Goal: Navigation & Orientation: Find specific page/section

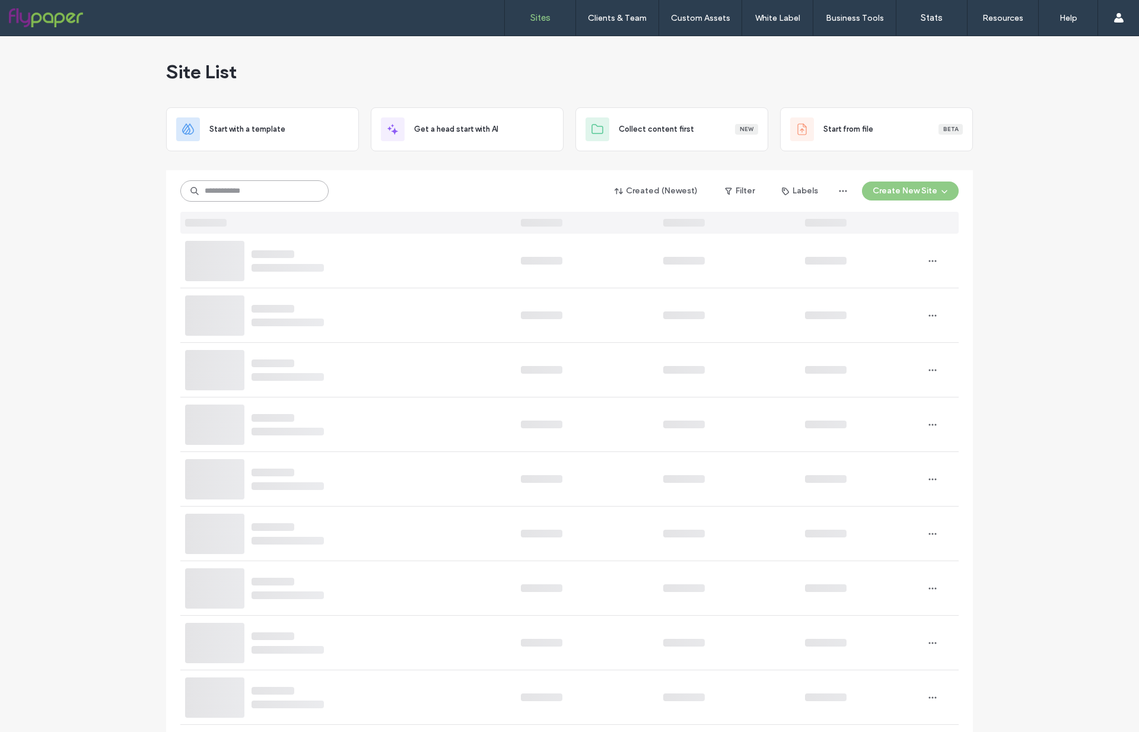
click at [258, 195] on input at bounding box center [254, 190] width 148 height 21
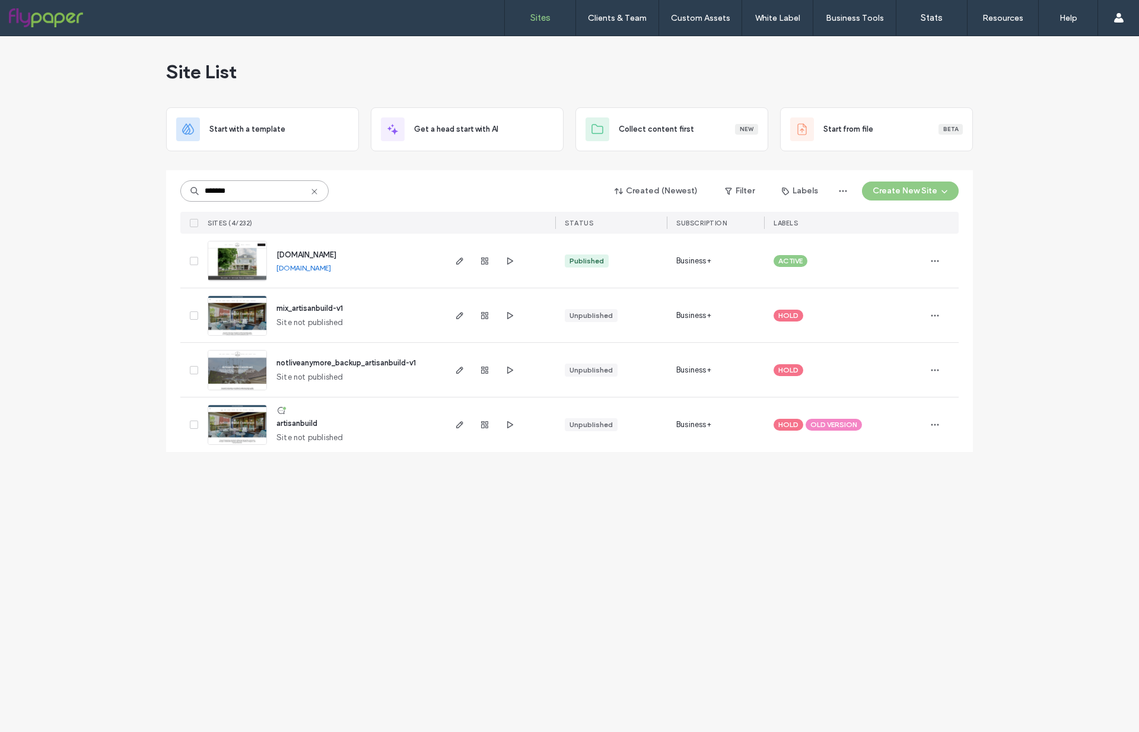
type input "*******"
click at [234, 263] on img at bounding box center [237, 282] width 58 height 81
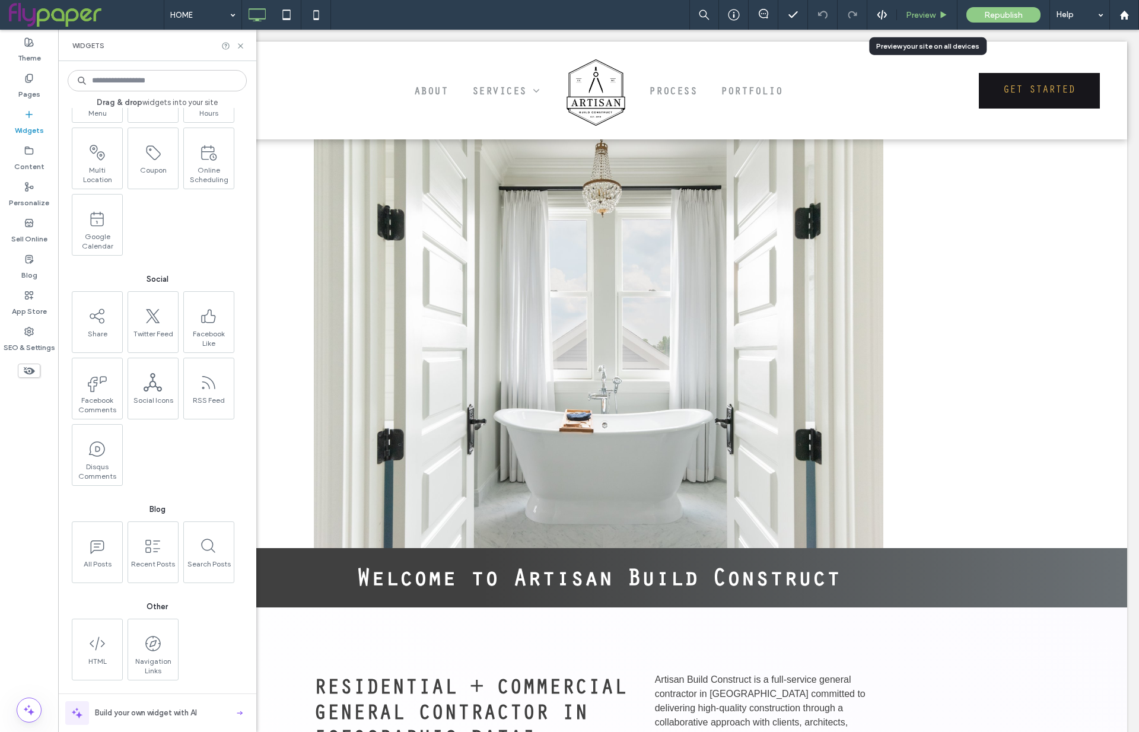
click at [917, 11] on span "Preview" at bounding box center [921, 15] width 30 height 10
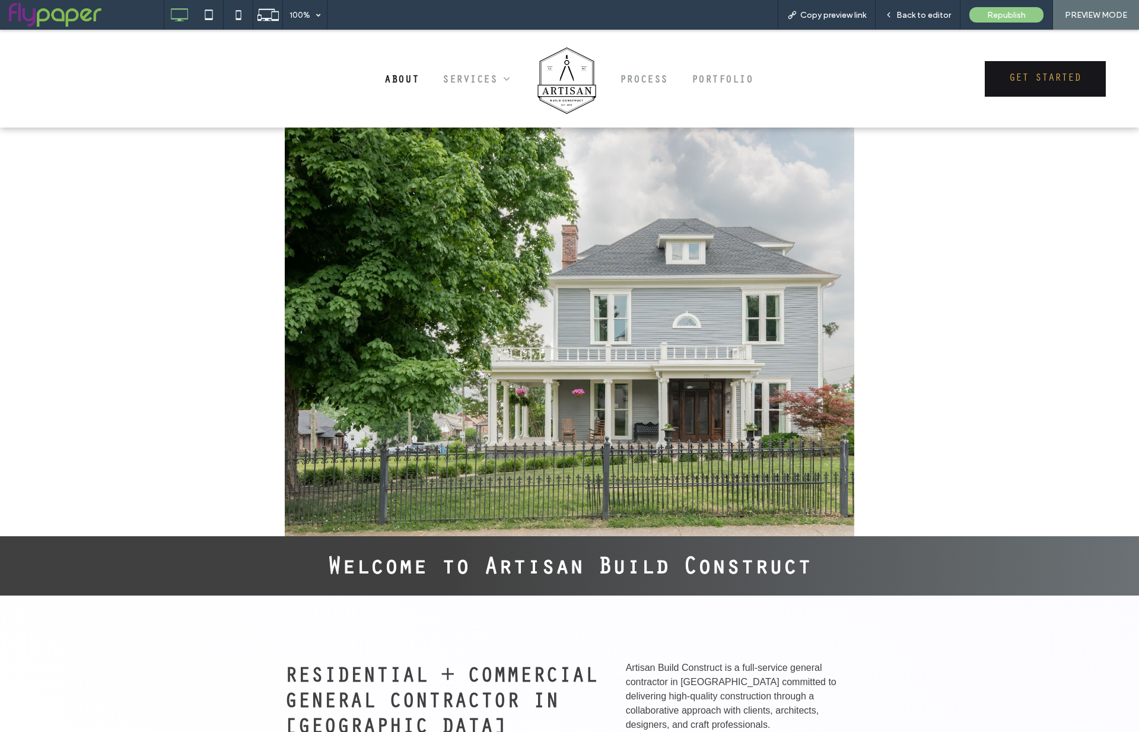
click at [391, 82] on span "ABOUT" at bounding box center [402, 80] width 34 height 13
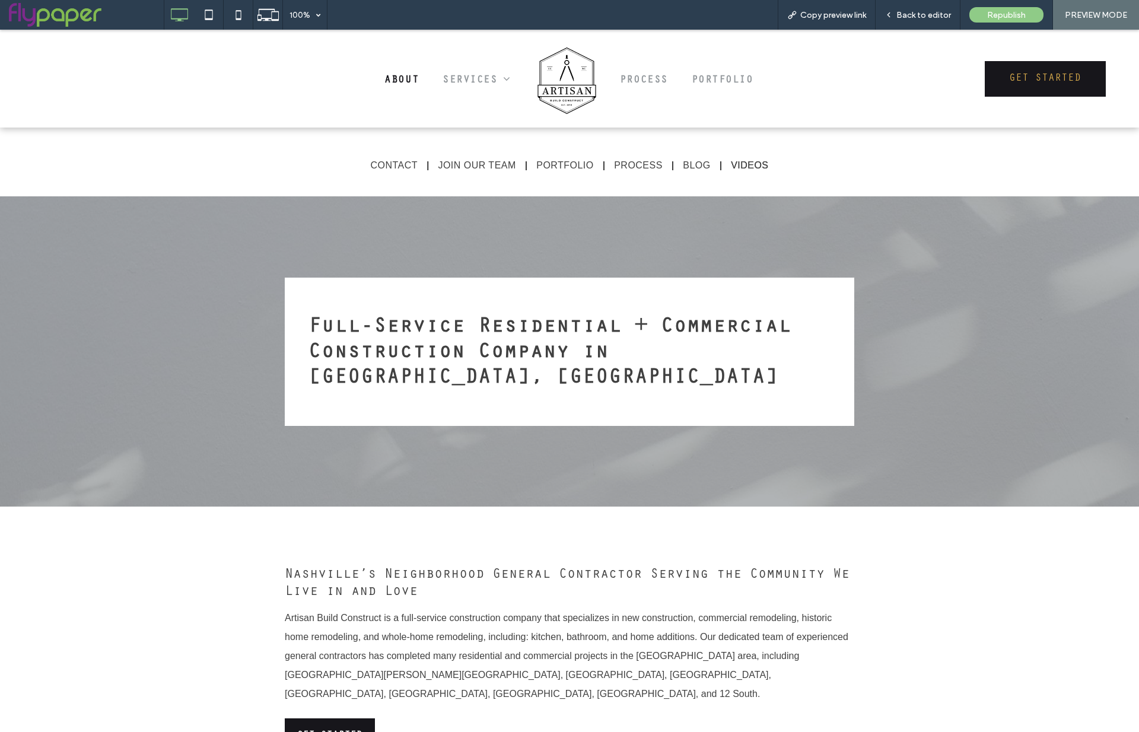
click at [750, 167] on span "VIDEOS" at bounding box center [749, 165] width 37 height 11
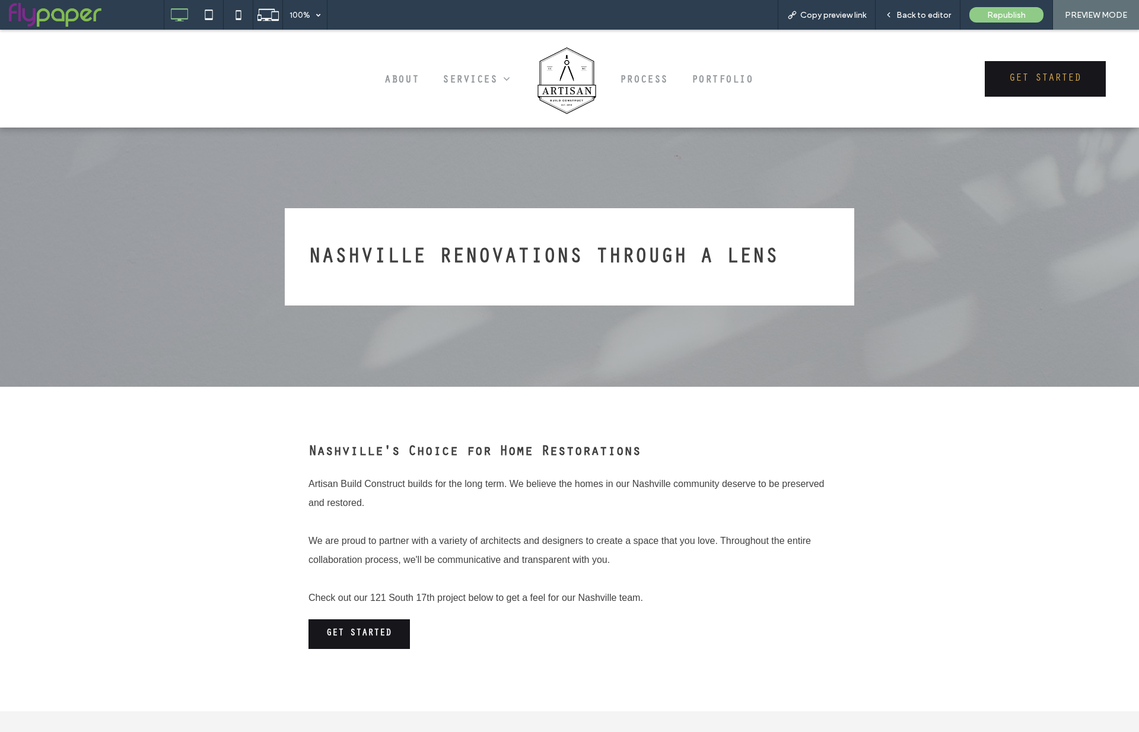
drag, startPoint x: 678, startPoint y: 729, endPoint x: 678, endPoint y: 738, distance: 8.9
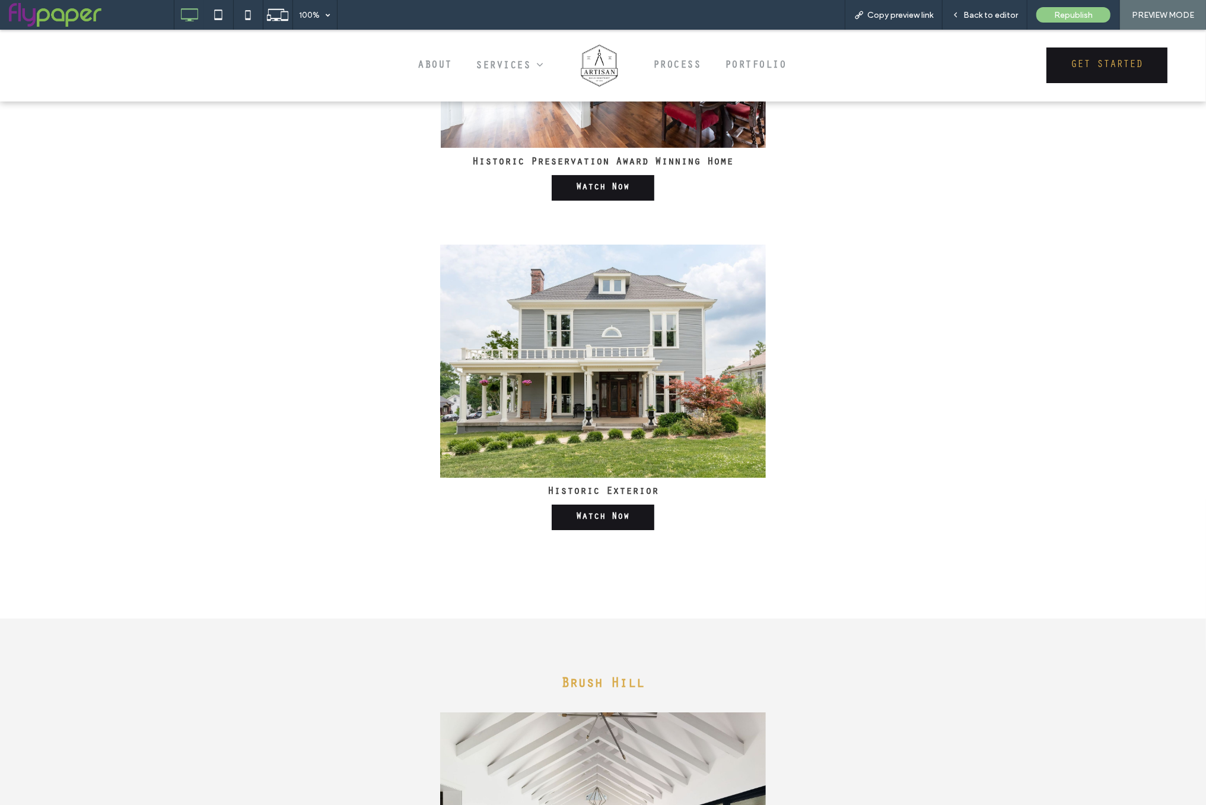
scroll to position [2914, 0]
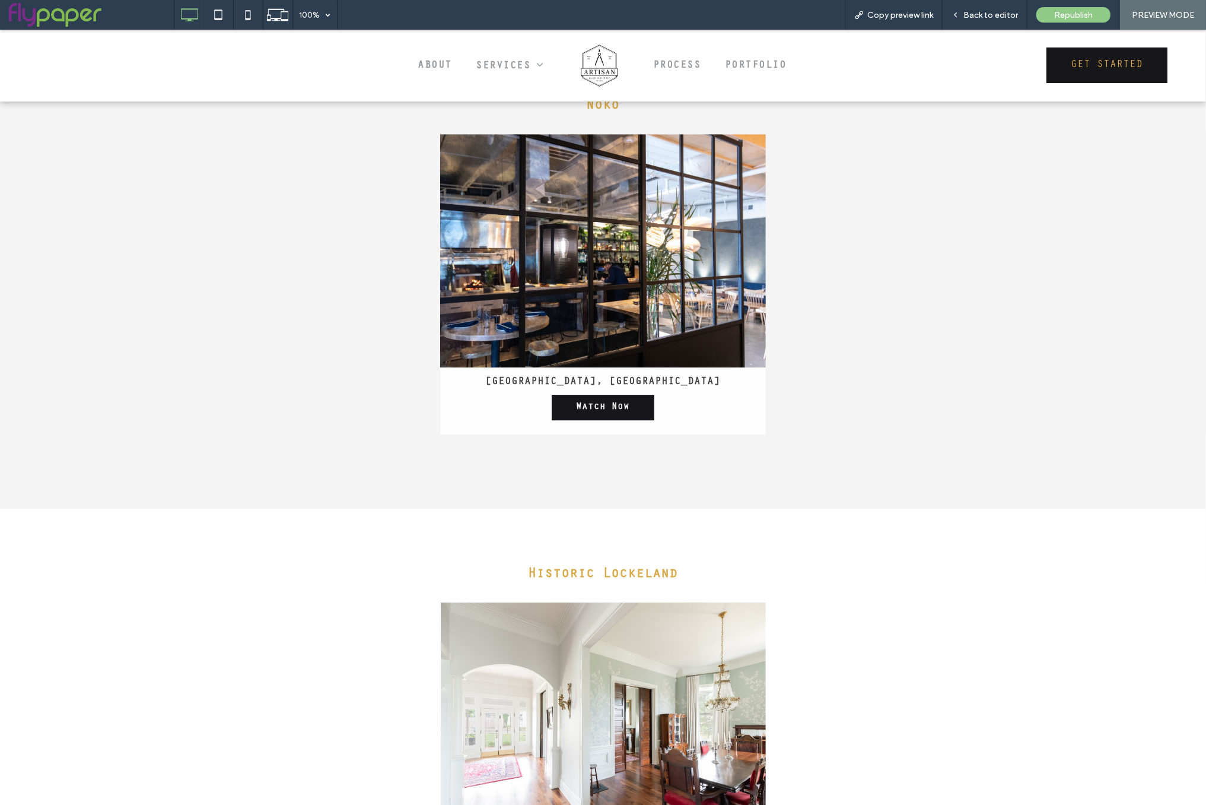
click at [606, 65] on img at bounding box center [598, 64] width 49 height 49
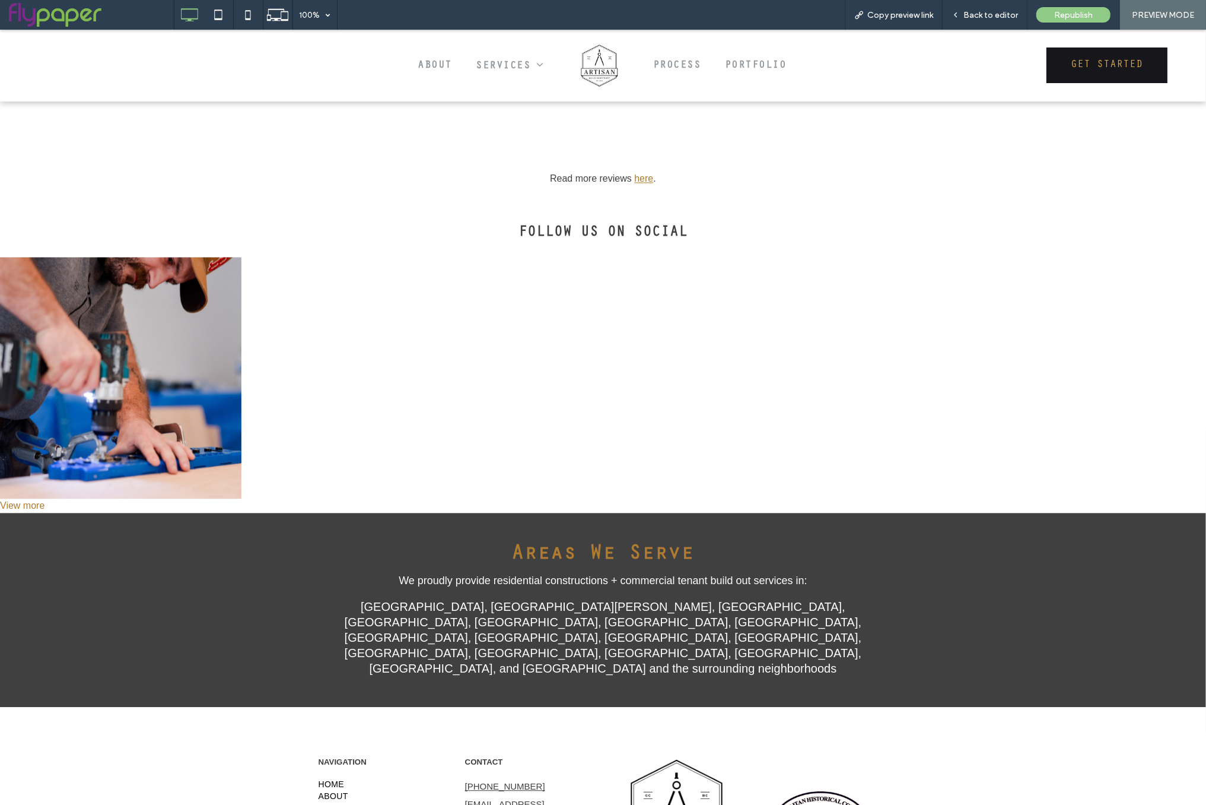
scroll to position [2010, 0]
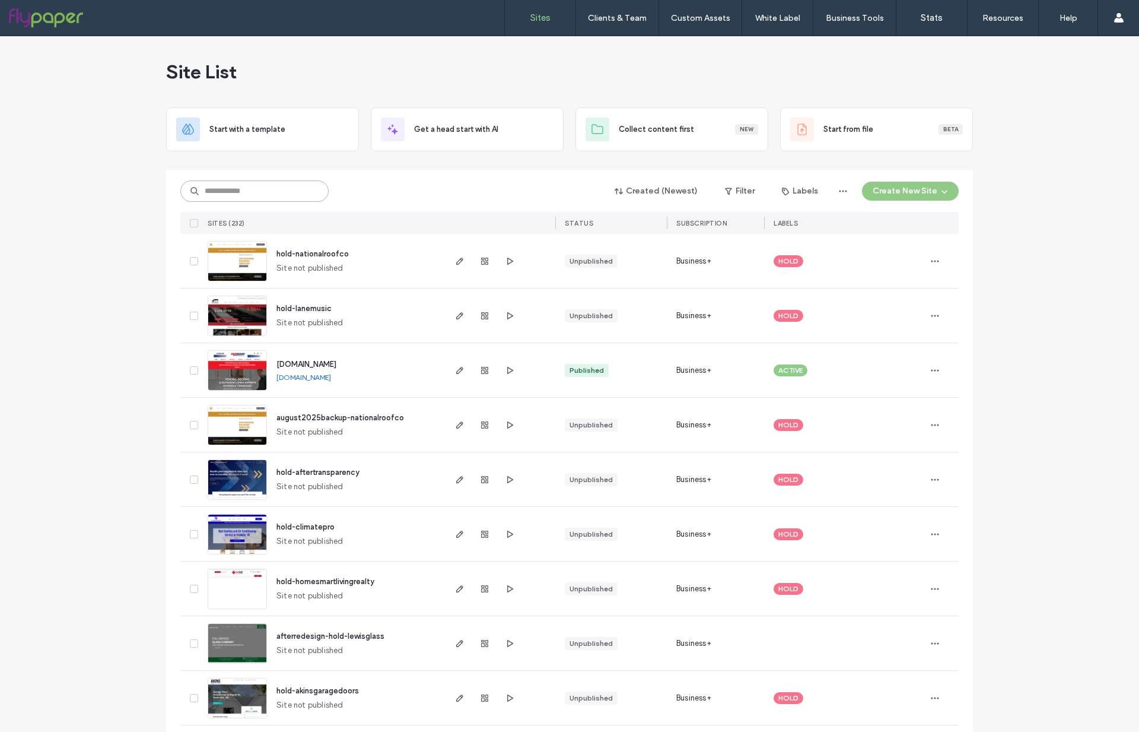
click at [235, 189] on input at bounding box center [254, 190] width 148 height 21
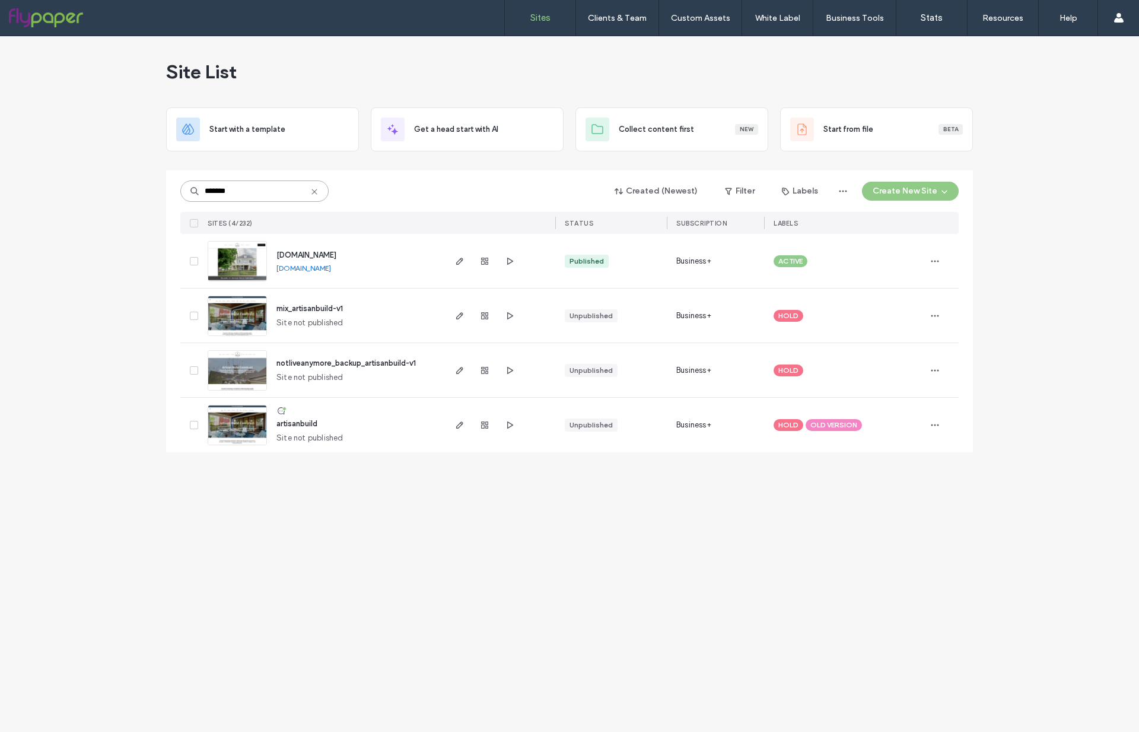
type input "*******"
click at [246, 252] on img at bounding box center [237, 282] width 58 height 81
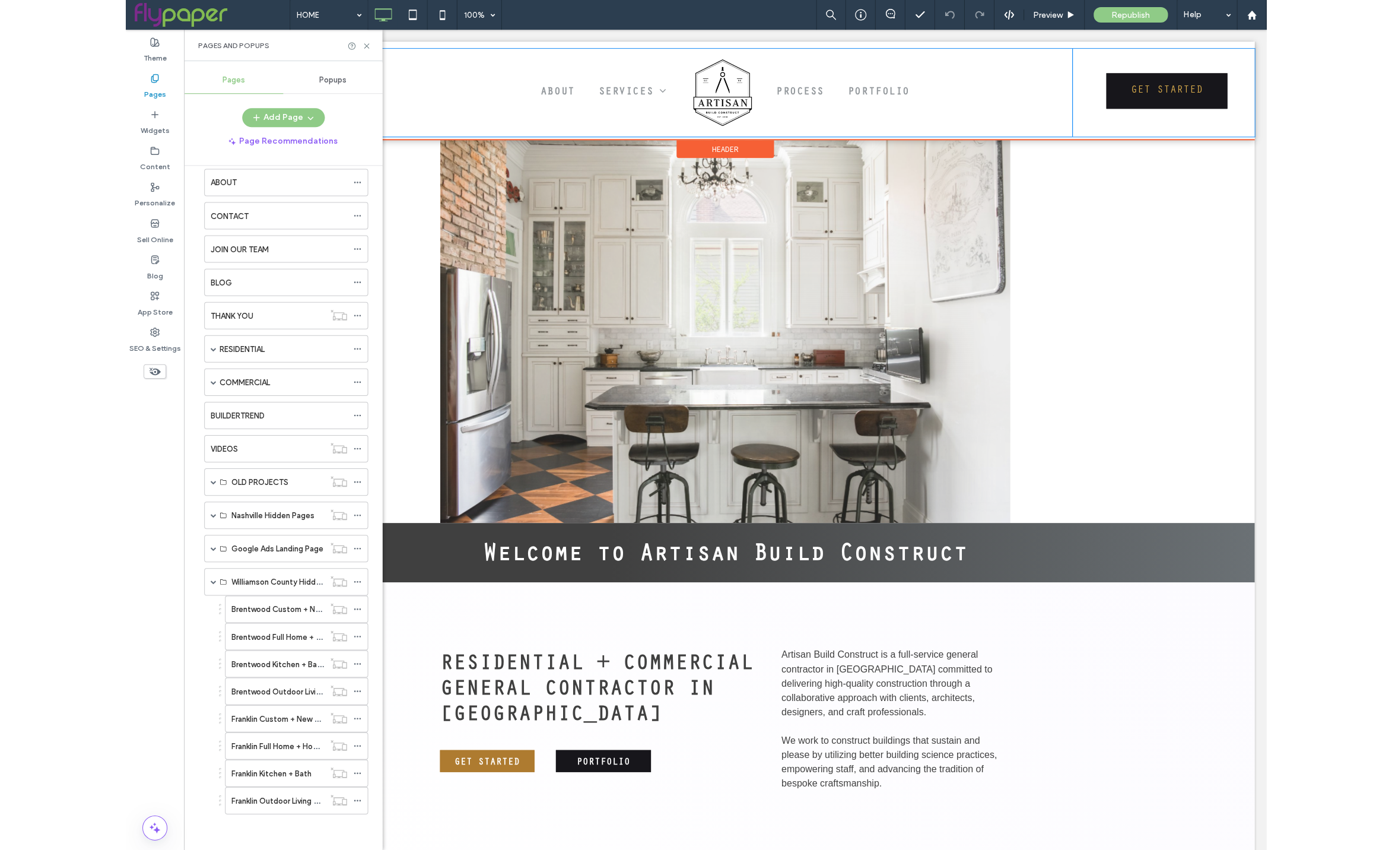
scroll to position [193, 0]
